Goal: Transaction & Acquisition: Purchase product/service

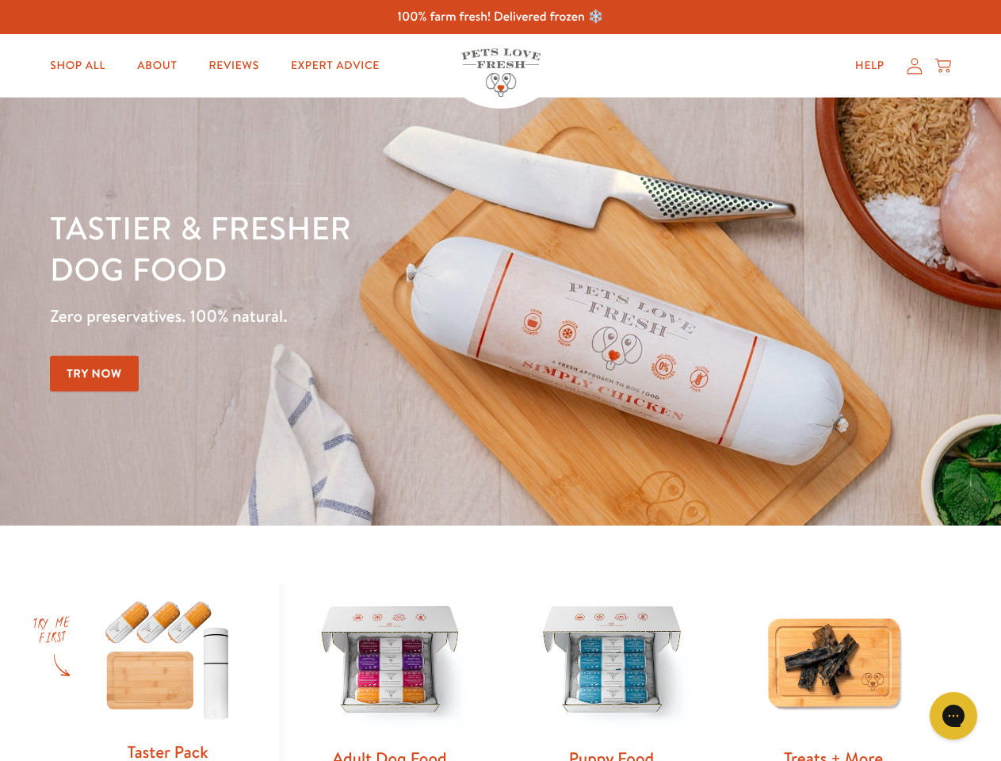
click at [500, 380] on div "Tastier & fresher dog food Zero preservatives. 100% natural. Try Now" at bounding box center [350, 311] width 601 height 209
click at [953, 715] on icon "Gorgias live chat" at bounding box center [952, 715] width 15 height 15
